Goal: Information Seeking & Learning: Learn about a topic

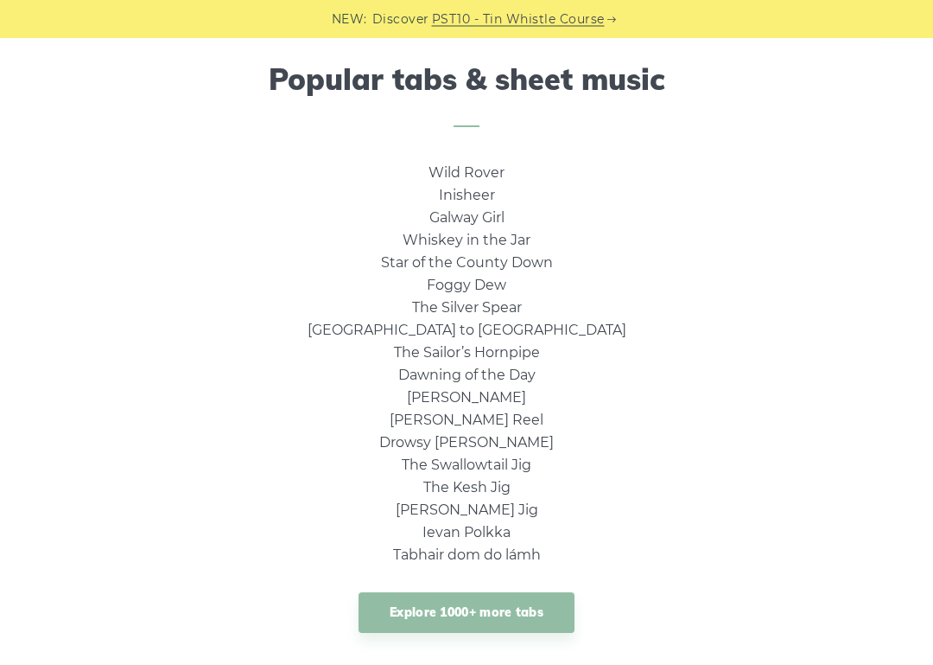
scroll to position [1128, 0]
click at [460, 191] on link "Inisheer" at bounding box center [467, 195] width 56 height 16
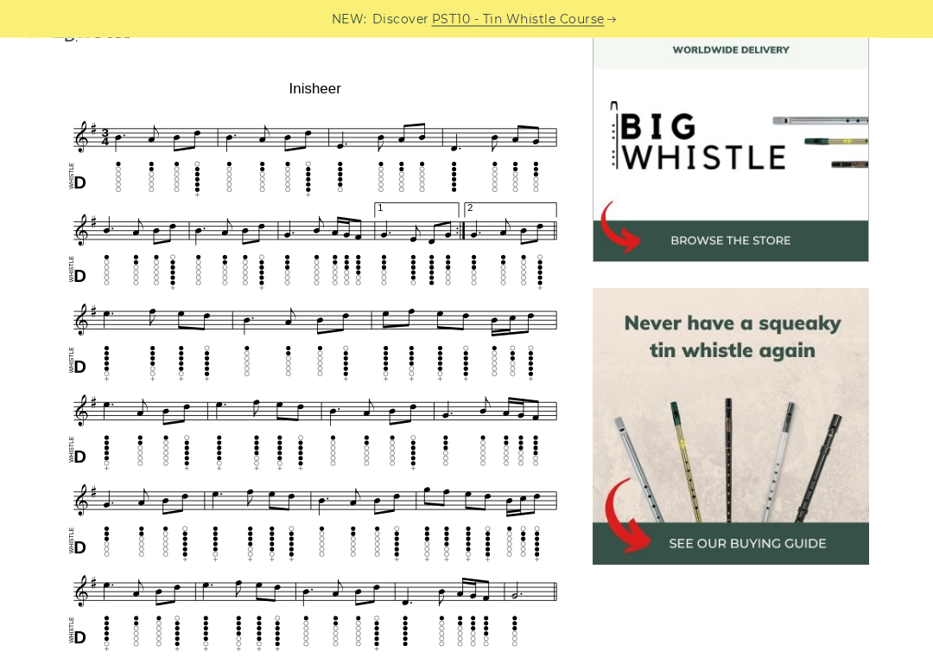
scroll to position [520, 0]
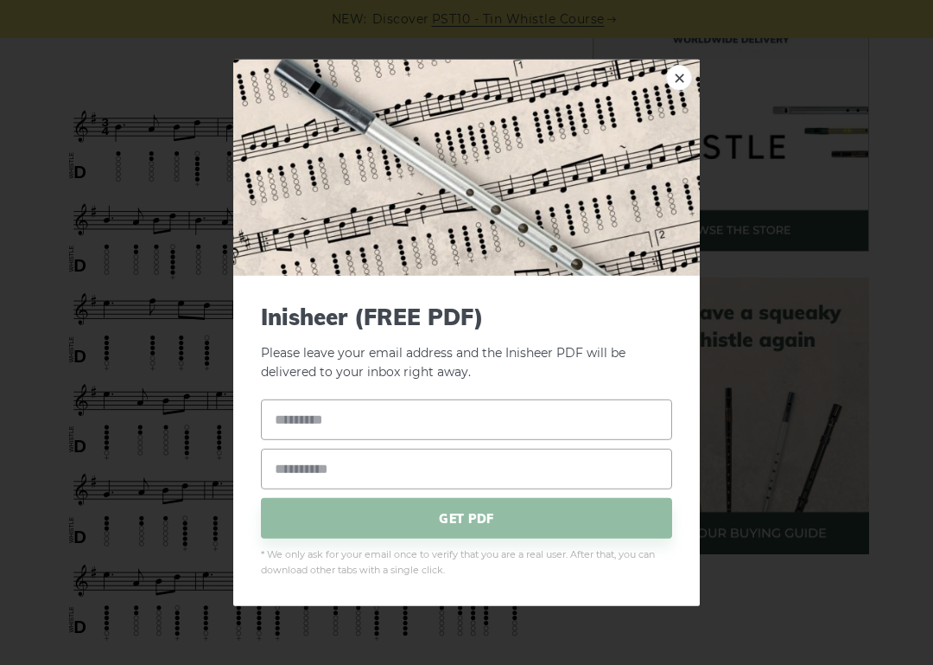
click at [91, 281] on div "× Inisheer (FREE PDF) Please leave your email address and the Inisheer PDF will…" at bounding box center [466, 332] width 933 height 665
click at [677, 82] on link "×" at bounding box center [679, 77] width 26 height 26
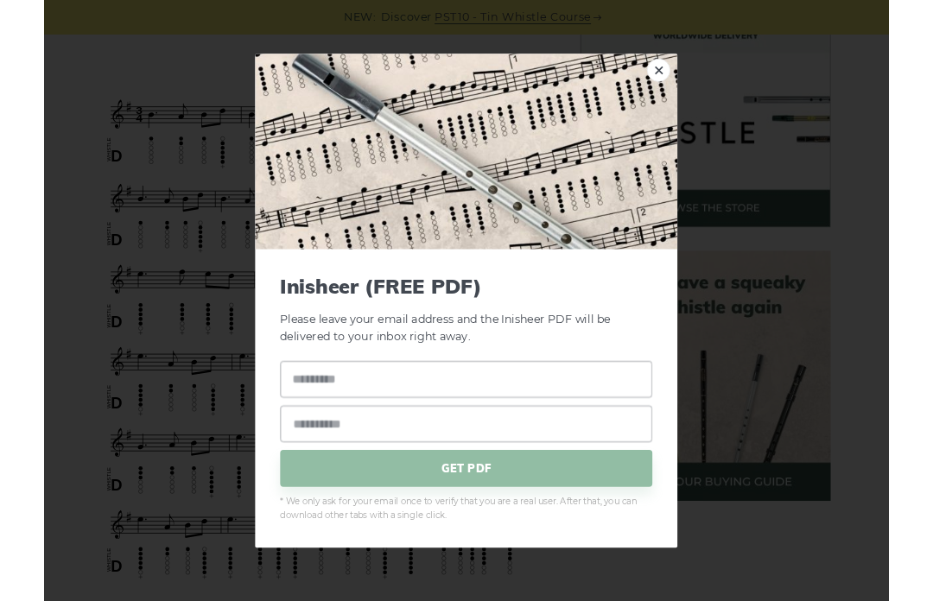
scroll to position [516, 0]
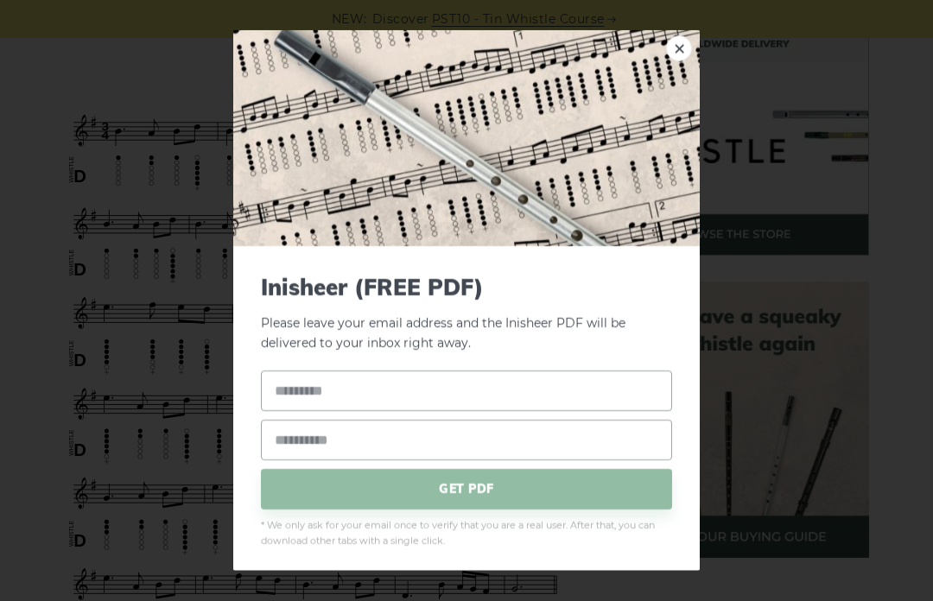
click at [665, 46] on img at bounding box center [466, 138] width 467 height 216
click at [670, 60] on img at bounding box center [466, 138] width 467 height 216
click at [661, 45] on img at bounding box center [466, 138] width 467 height 216
click at [677, 56] on link "×" at bounding box center [679, 48] width 26 height 26
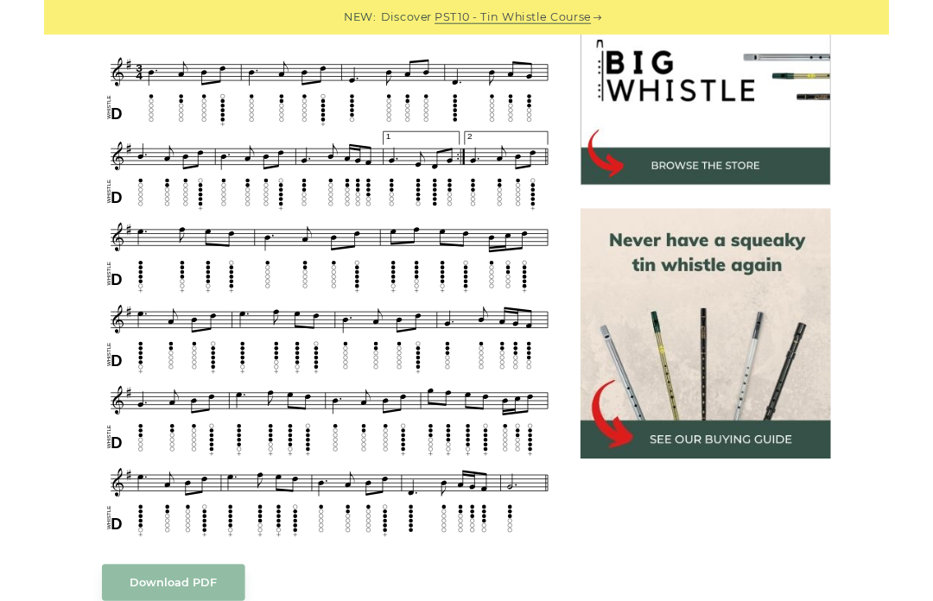
scroll to position [562, 0]
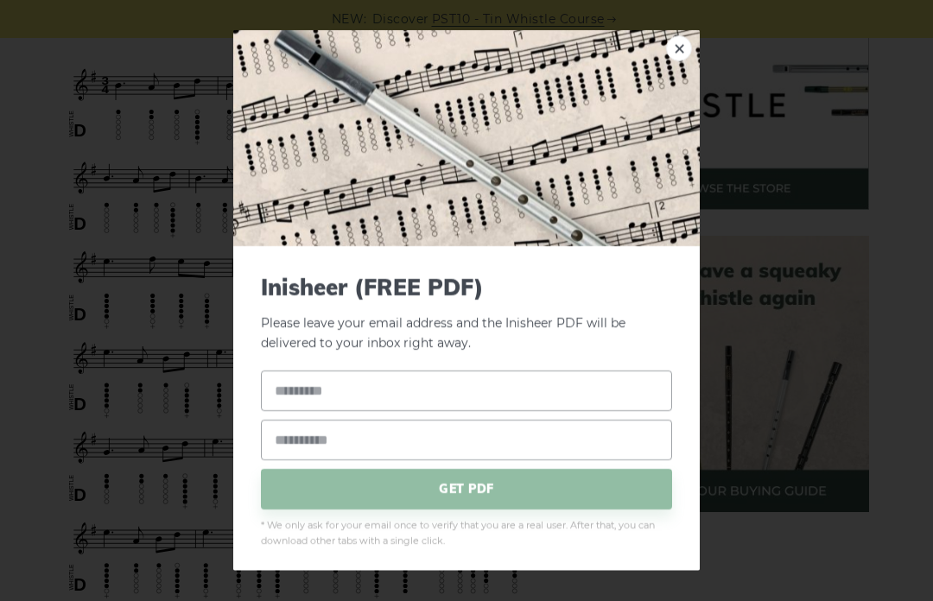
click at [149, 230] on div "× Inisheer (FREE PDF) Please leave your email address and the Inisheer PDF will…" at bounding box center [466, 300] width 933 height 601
click at [682, 58] on link "×" at bounding box center [679, 48] width 26 height 26
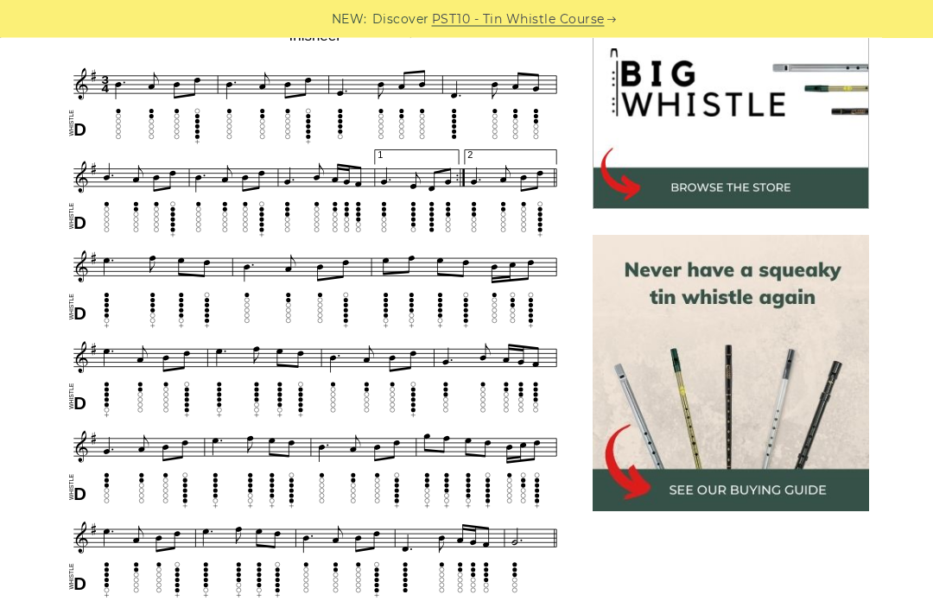
scroll to position [560, 0]
